Goal: Transaction & Acquisition: Purchase product/service

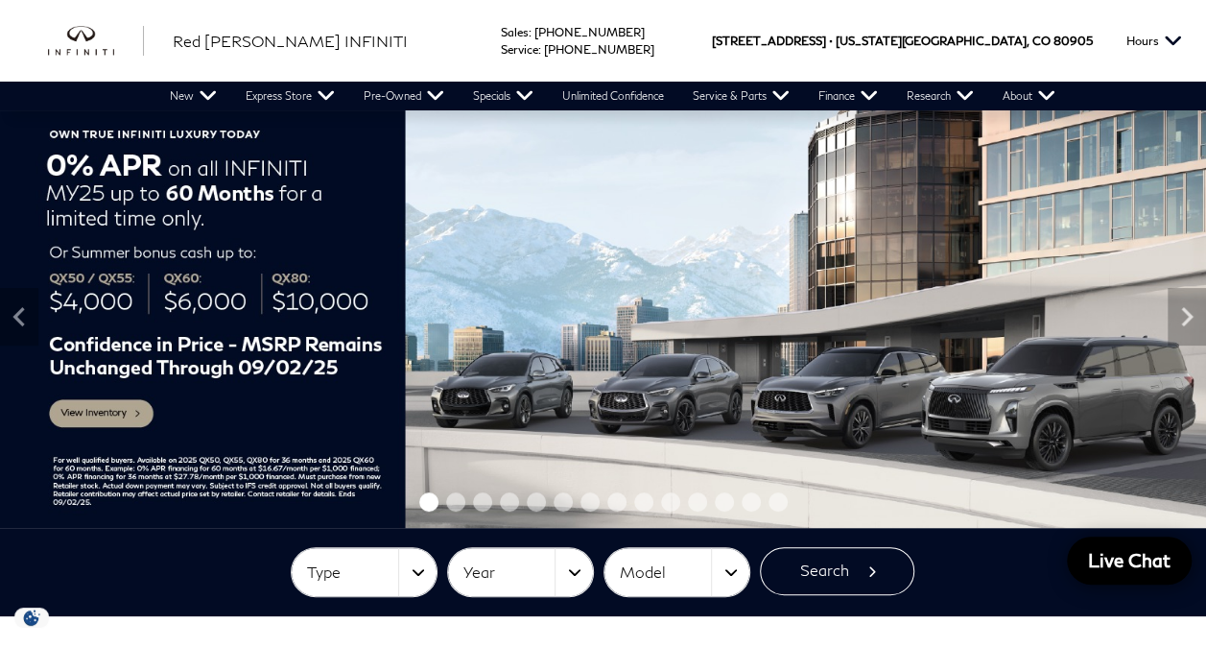
scroll to position [15, 0]
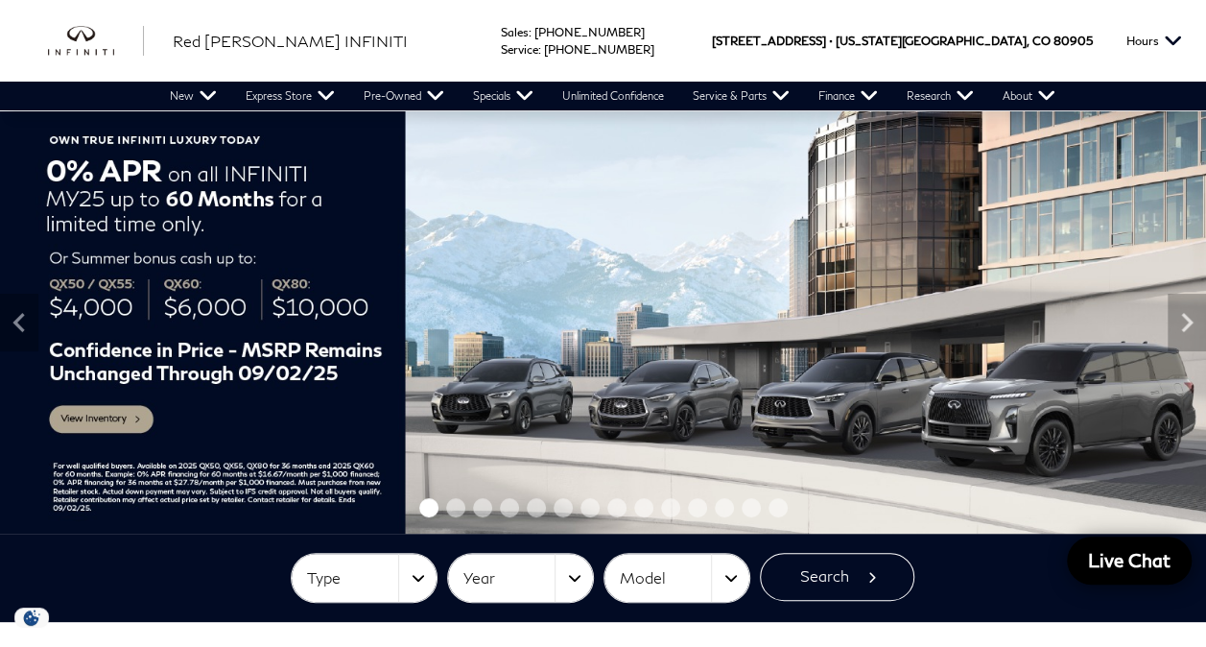
click at [107, 431] on img at bounding box center [603, 322] width 1206 height 422
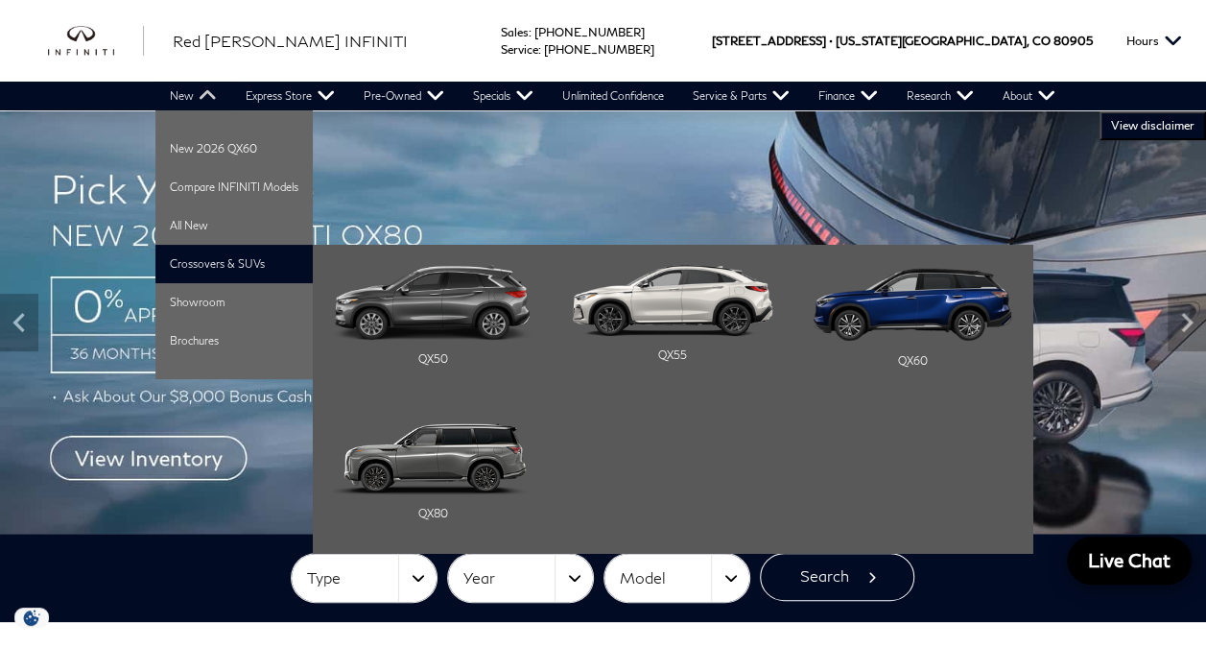
click at [202, 272] on li "Crossovers & SUVs QX50 QX55 QX60" at bounding box center [233, 264] width 157 height 38
click at [430, 300] on img "Main Navigation" at bounding box center [433, 302] width 200 height 75
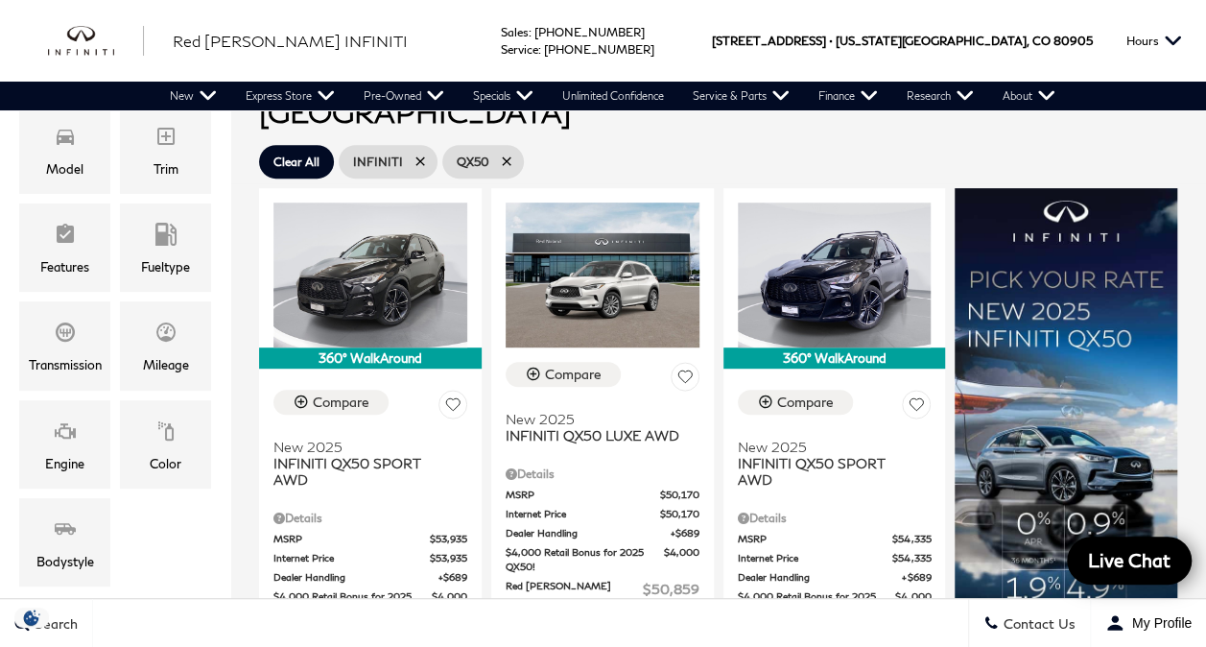
scroll to position [386, 0]
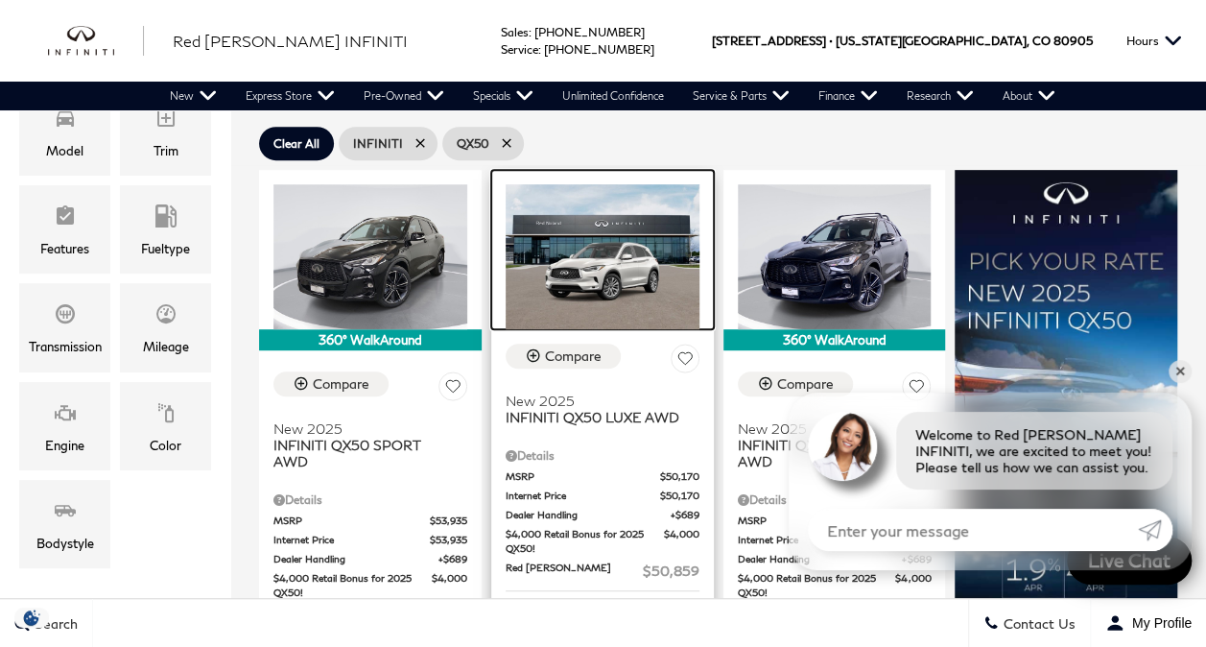
click at [564, 235] on img at bounding box center [603, 256] width 194 height 145
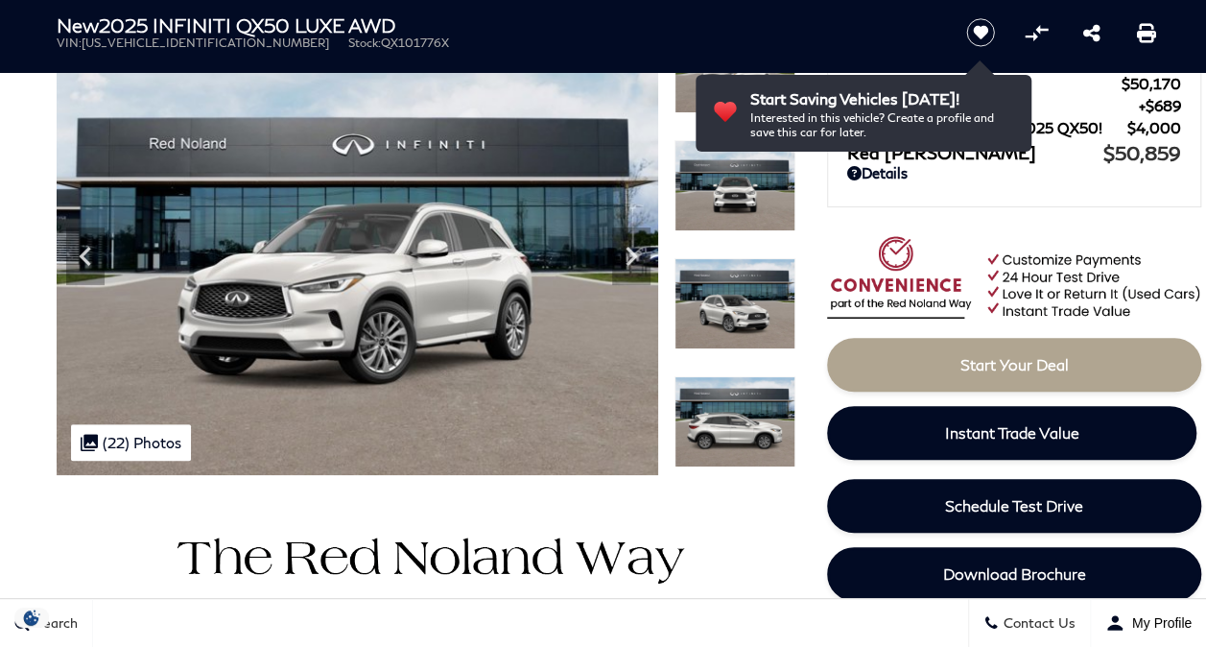
scroll to position [181, 0]
